Goal: Information Seeking & Learning: Learn about a topic

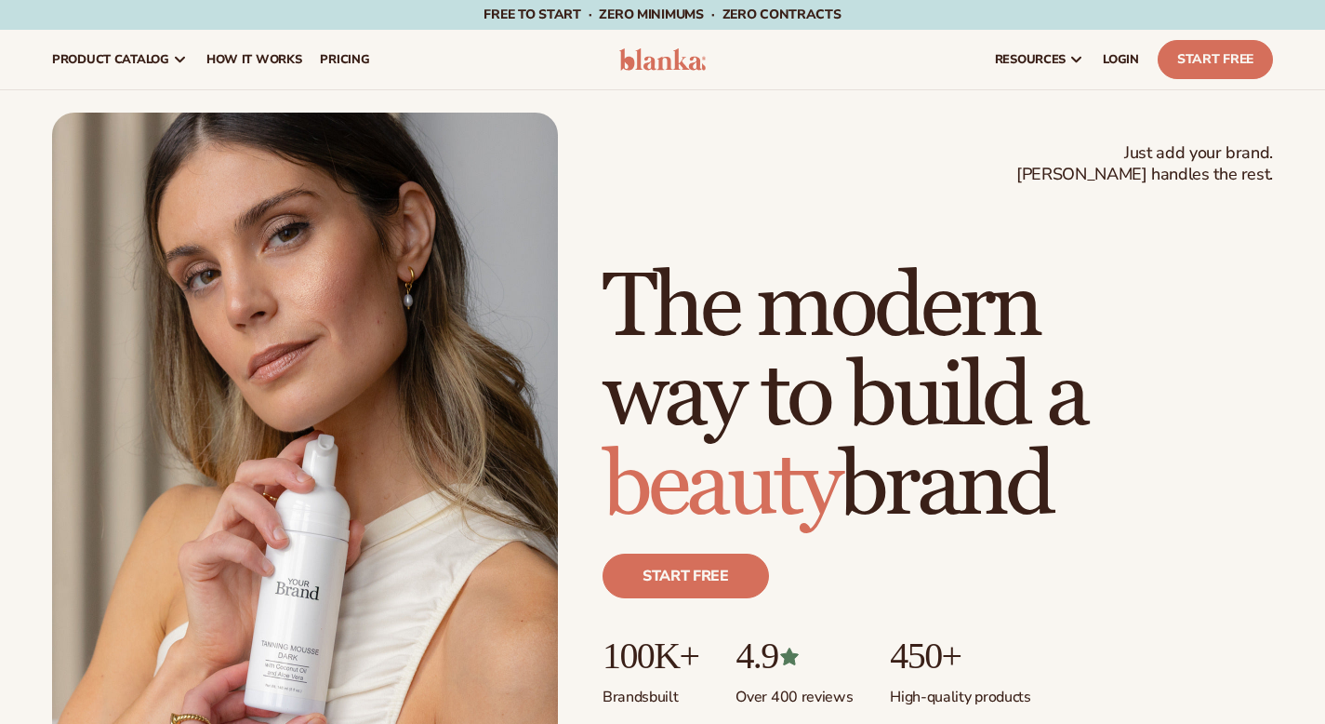
scroll to position [7, 0]
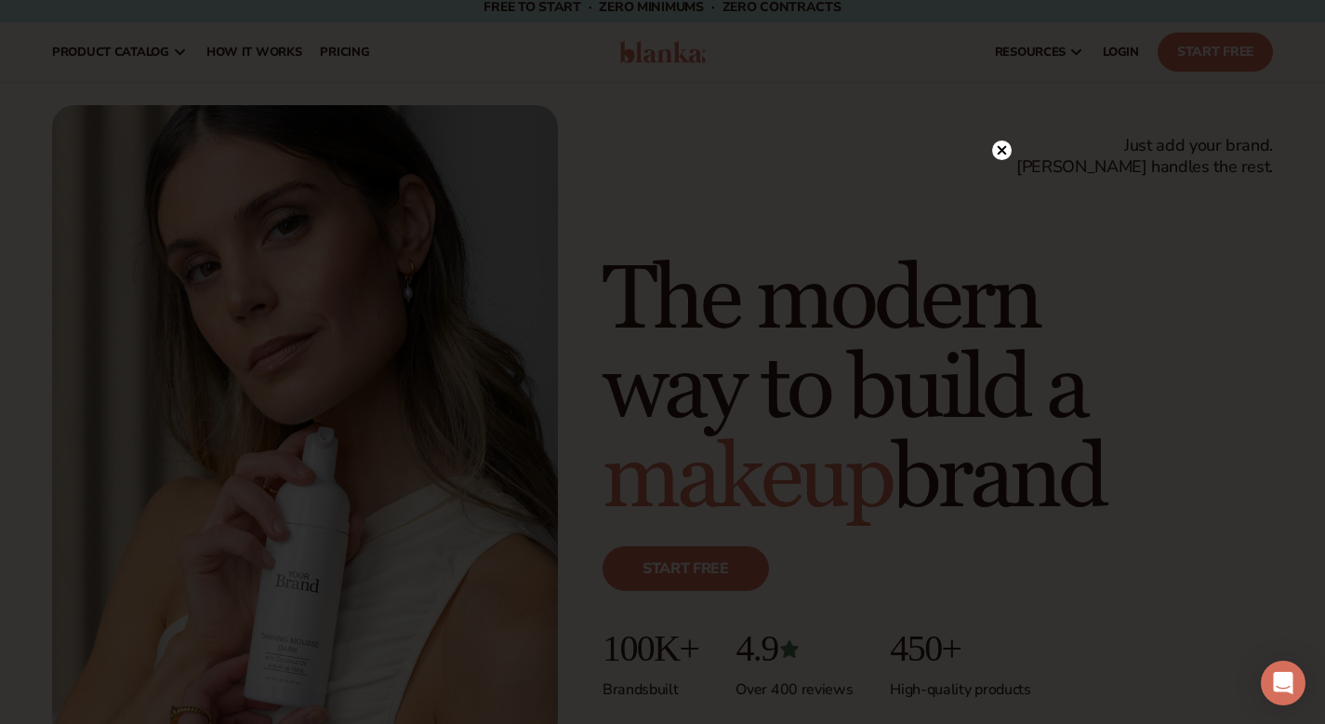
click at [999, 150] on circle at bounding box center [1002, 150] width 20 height 20
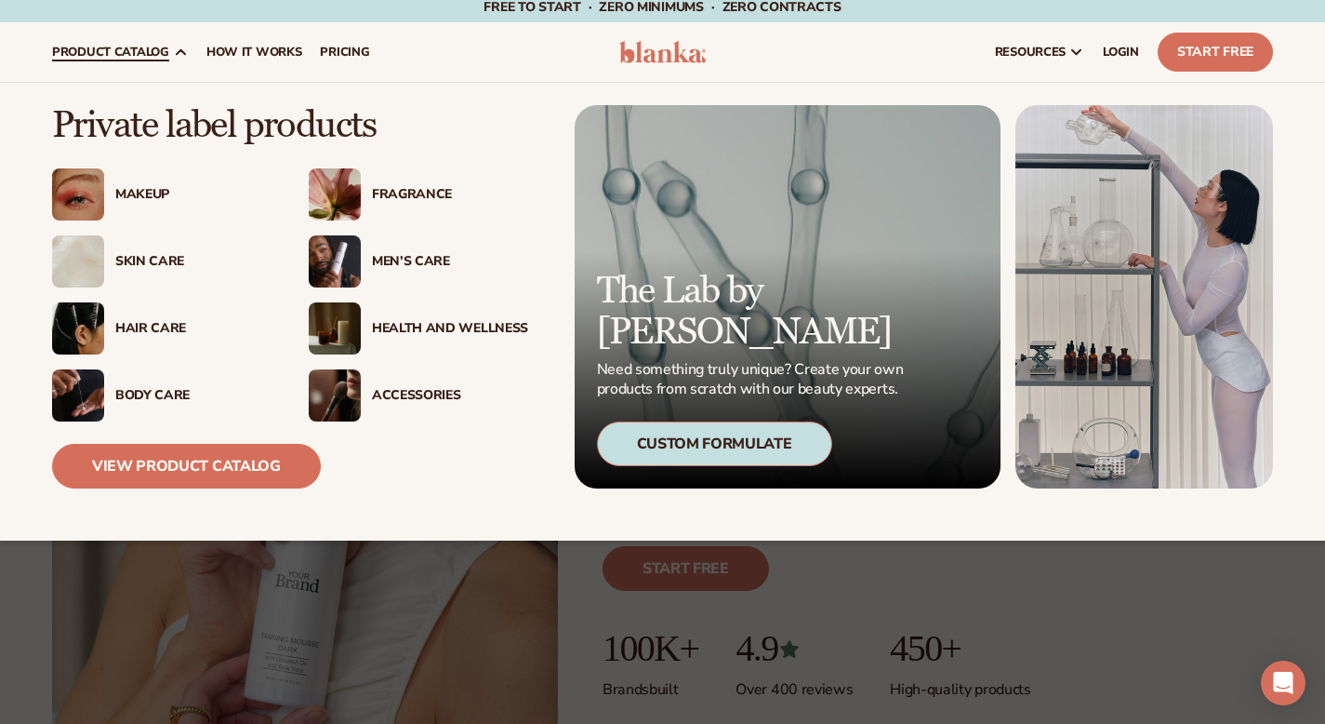
click at [128, 191] on div "Makeup" at bounding box center [193, 195] width 156 height 16
